Goal: Navigation & Orientation: Find specific page/section

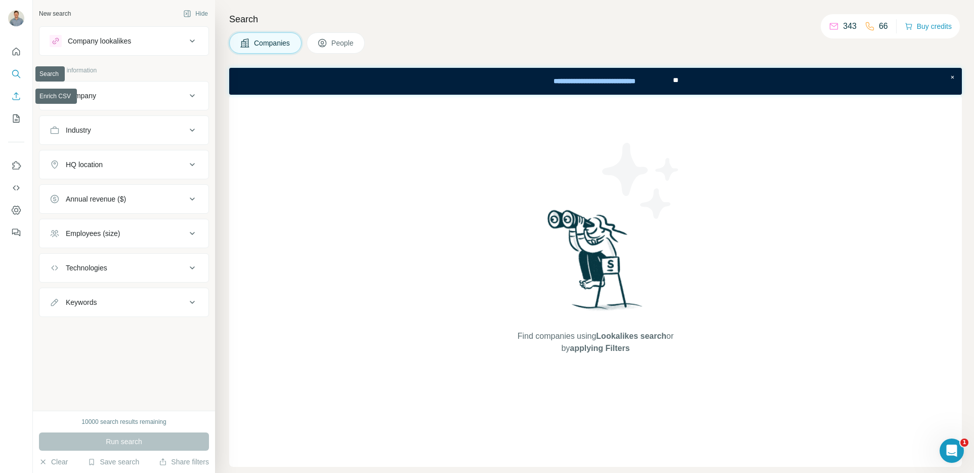
click at [18, 90] on button "Enrich CSV" at bounding box center [16, 96] width 16 height 18
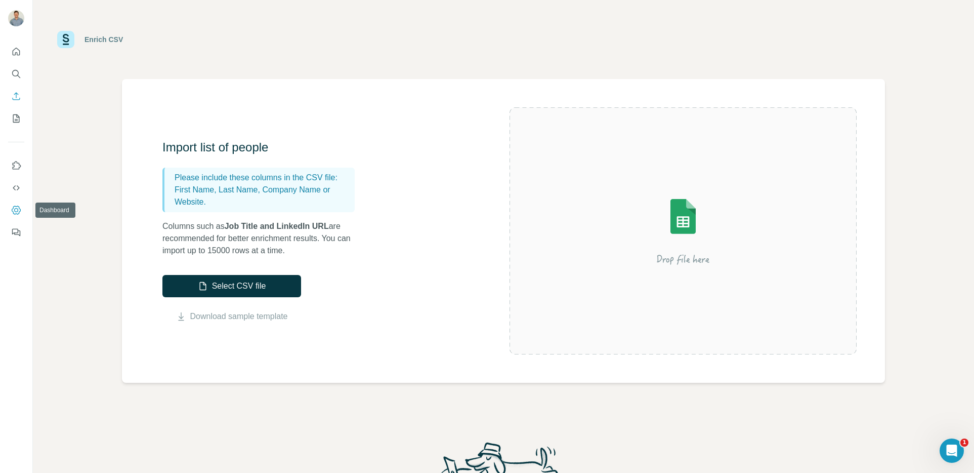
click at [16, 211] on icon "Dashboard" at bounding box center [16, 210] width 10 height 10
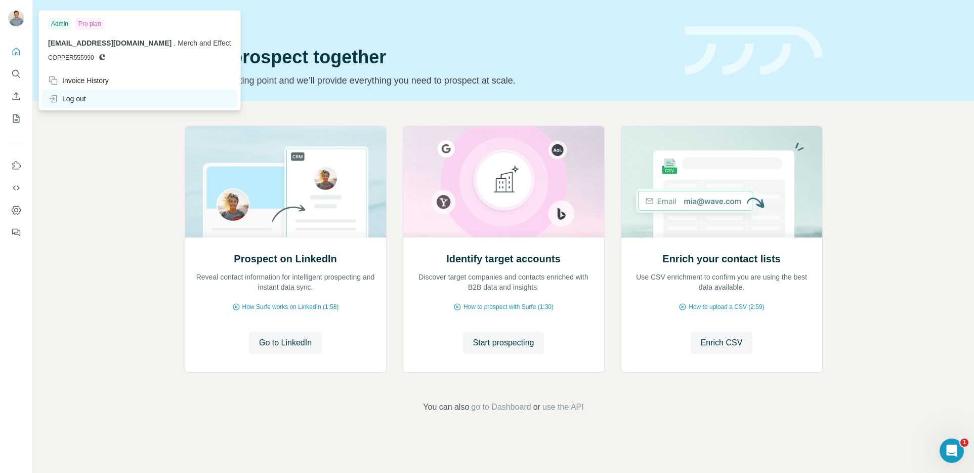
click at [78, 97] on div "Log out" at bounding box center [67, 99] width 38 height 10
